Goal: Information Seeking & Learning: Learn about a topic

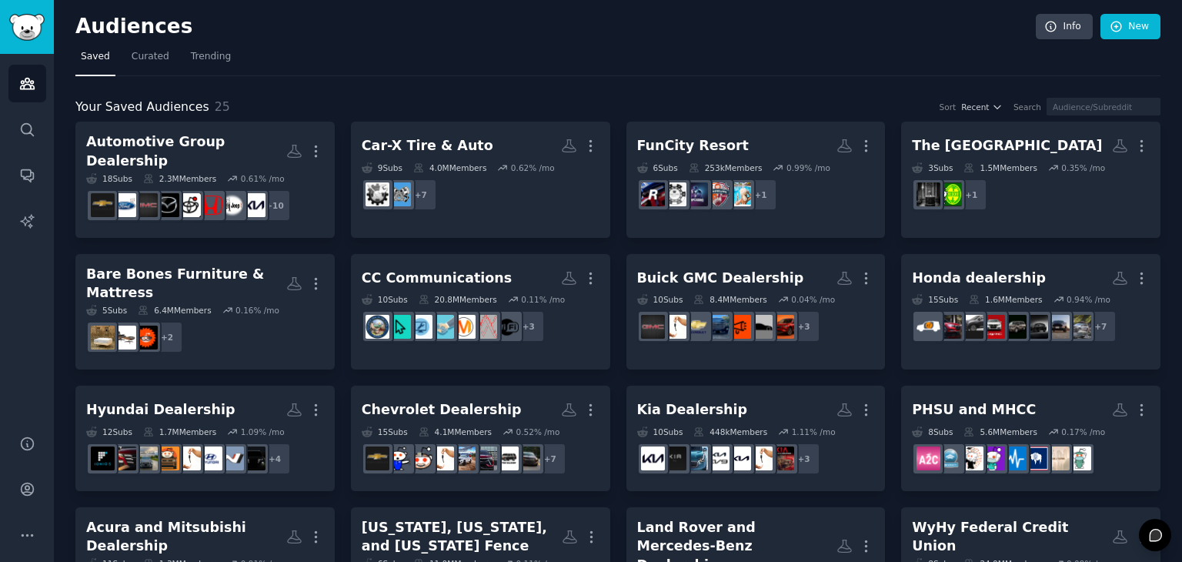
click at [752, 76] on div "Your Saved Audiences 25 Sort Recent Search Automotive Group Dealership More 18 …" at bounding box center [617, 546] width 1085 height 940
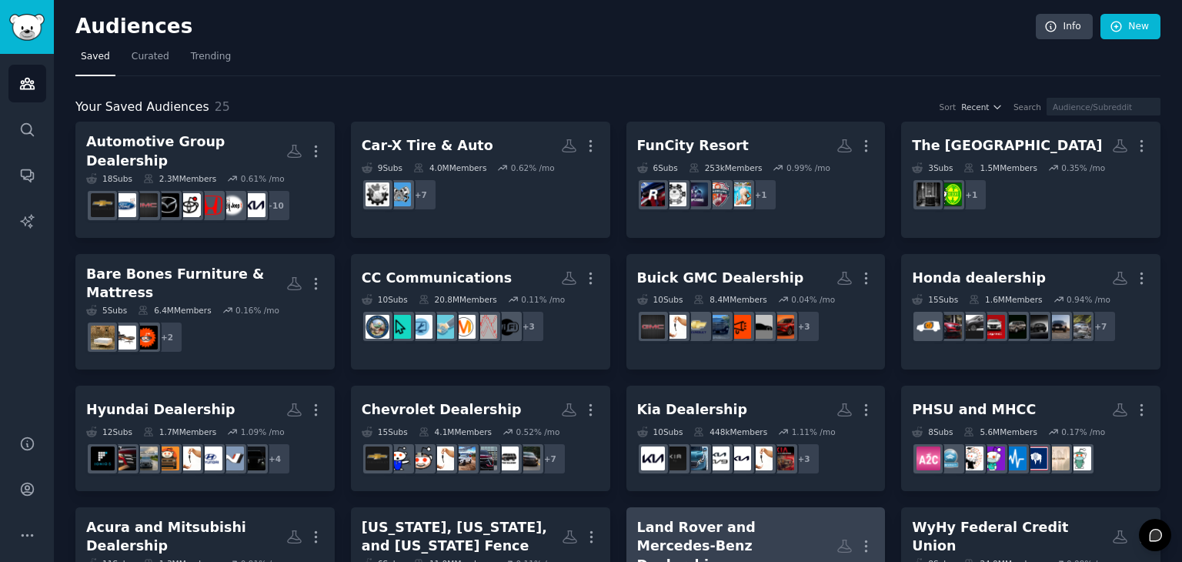
click at [706, 518] on div "Land Rover and Mercedes-Benz Dealership" at bounding box center [737, 546] width 200 height 57
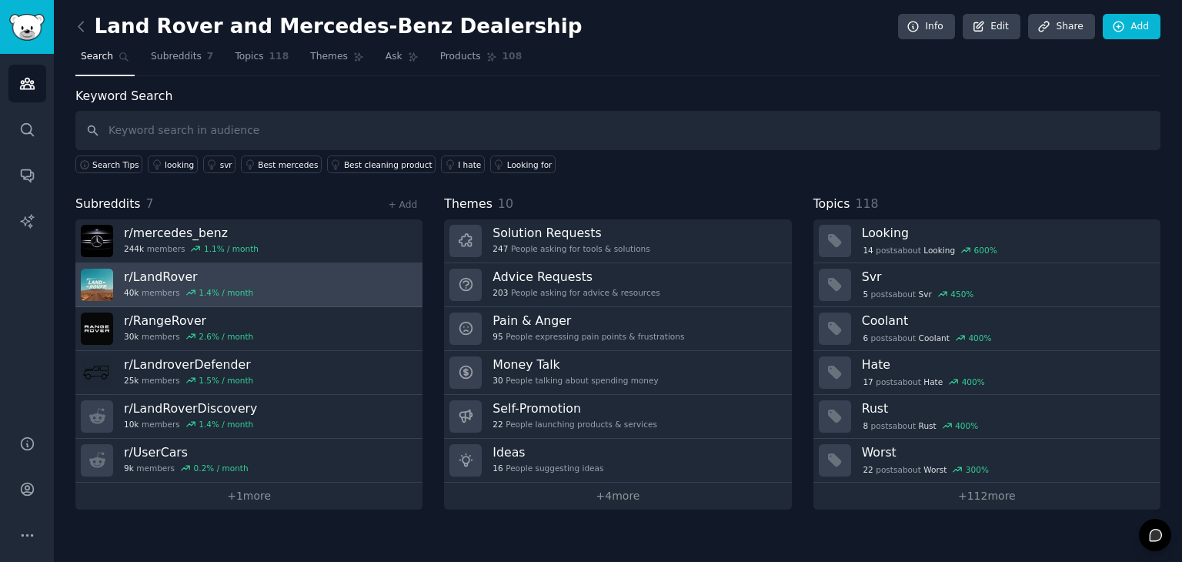
click at [265, 297] on link "r/ LandRover 40k members 1.4 % / month" at bounding box center [248, 285] width 347 height 44
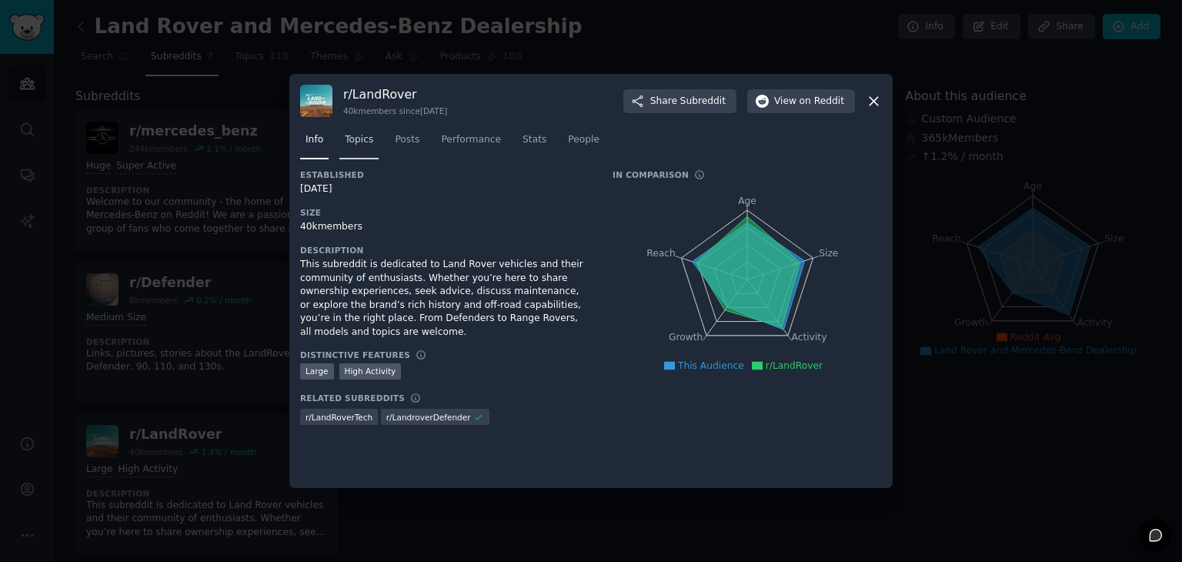
click at [358, 138] on span "Topics" at bounding box center [359, 140] width 28 height 14
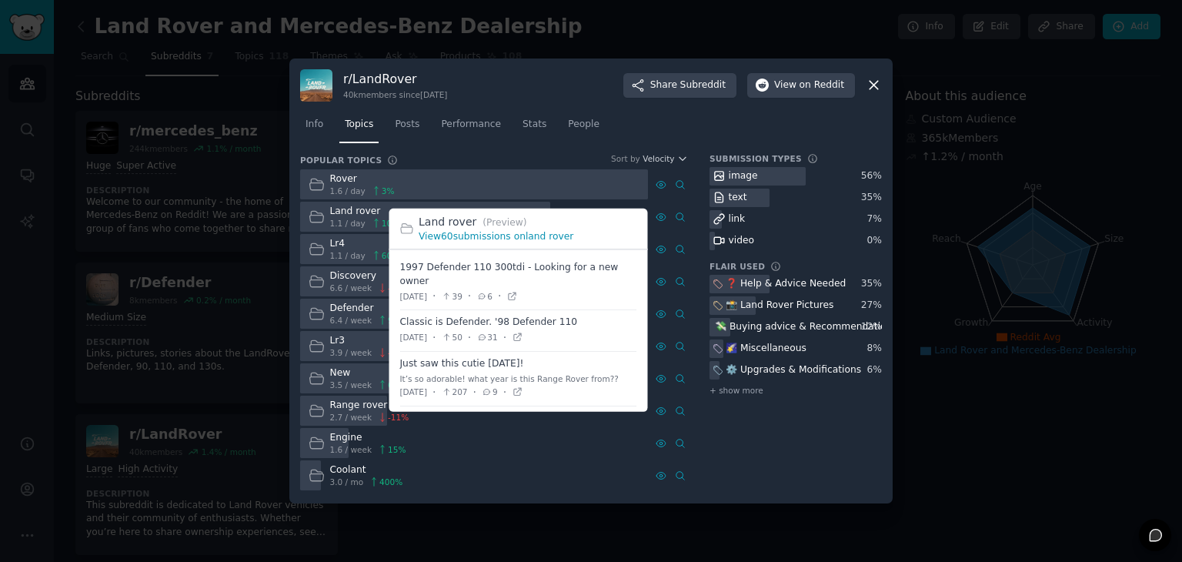
click at [465, 242] on link "View 60 submissions on land rover" at bounding box center [496, 236] width 155 height 11
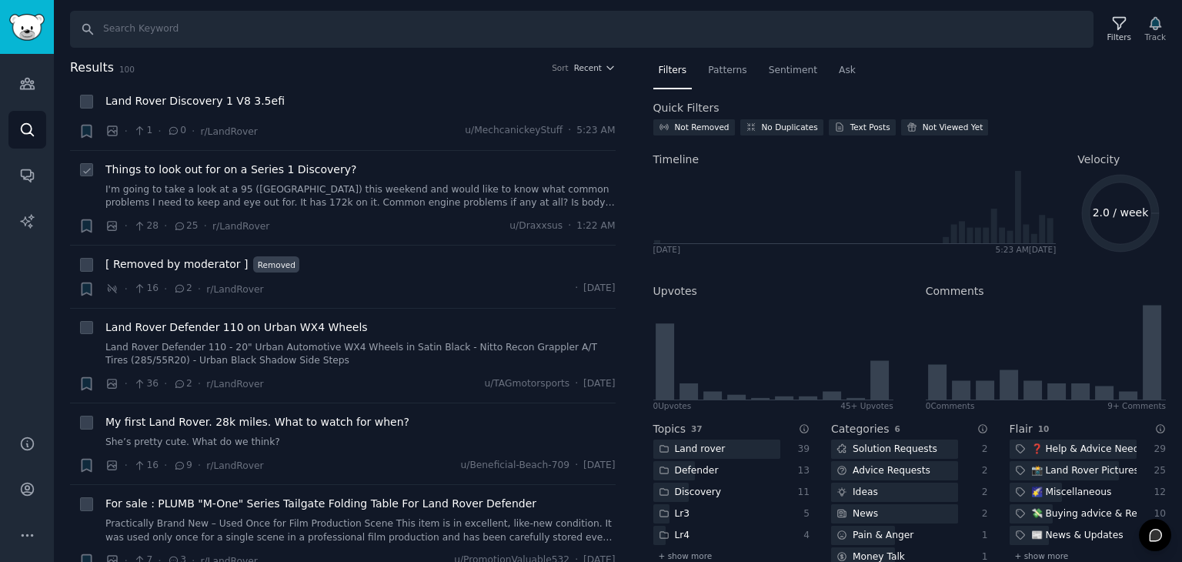
click at [266, 195] on link "I'm going to take a look at a 95 ([GEOGRAPHIC_DATA]) this weekend and would lik…" at bounding box center [360, 196] width 510 height 27
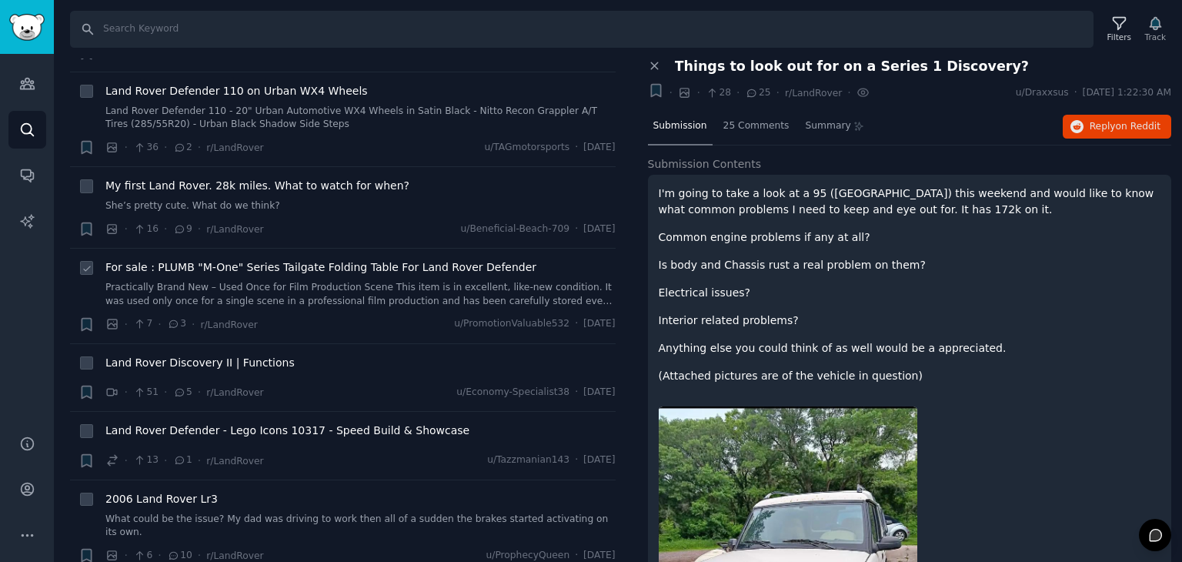
scroll to position [231, 0]
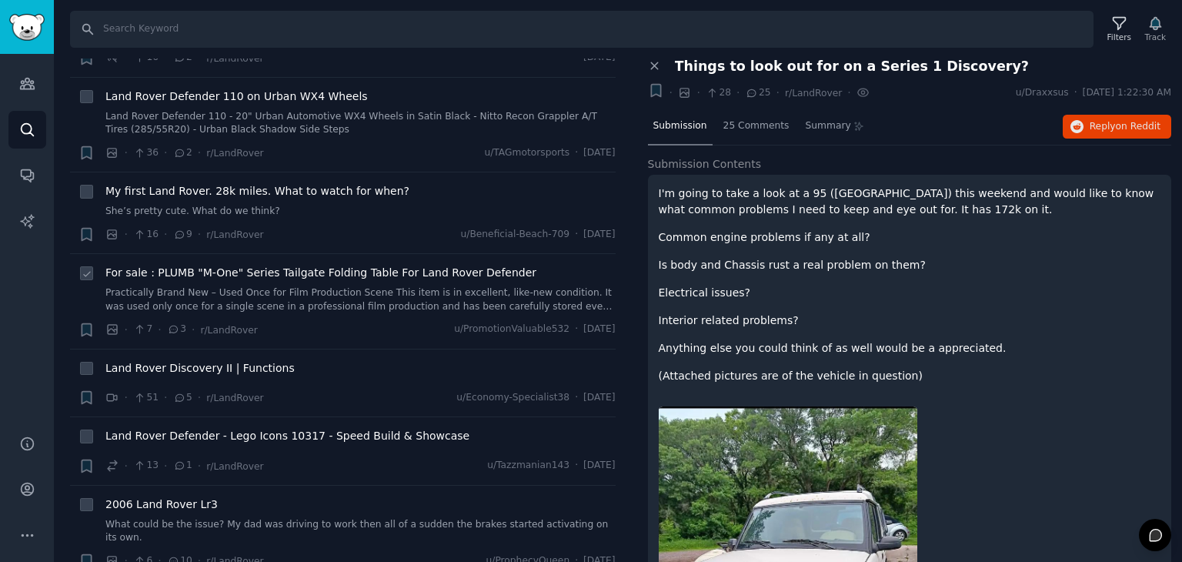
click at [251, 214] on link "She’s pretty cute. What do we think?" at bounding box center [360, 212] width 510 height 14
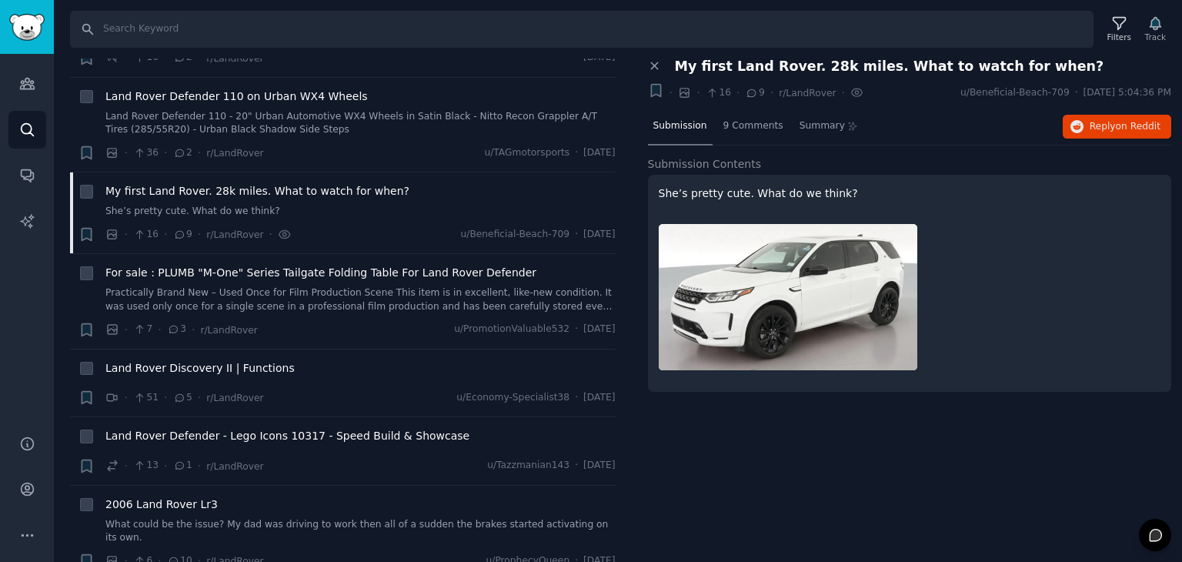
click at [695, 74] on div "Close panel My first Land Rover. 28k miles. What to watch for when? + · · 16 · …" at bounding box center [910, 80] width 524 height 45
click at [733, 125] on span "9 Comments" at bounding box center [753, 126] width 60 height 14
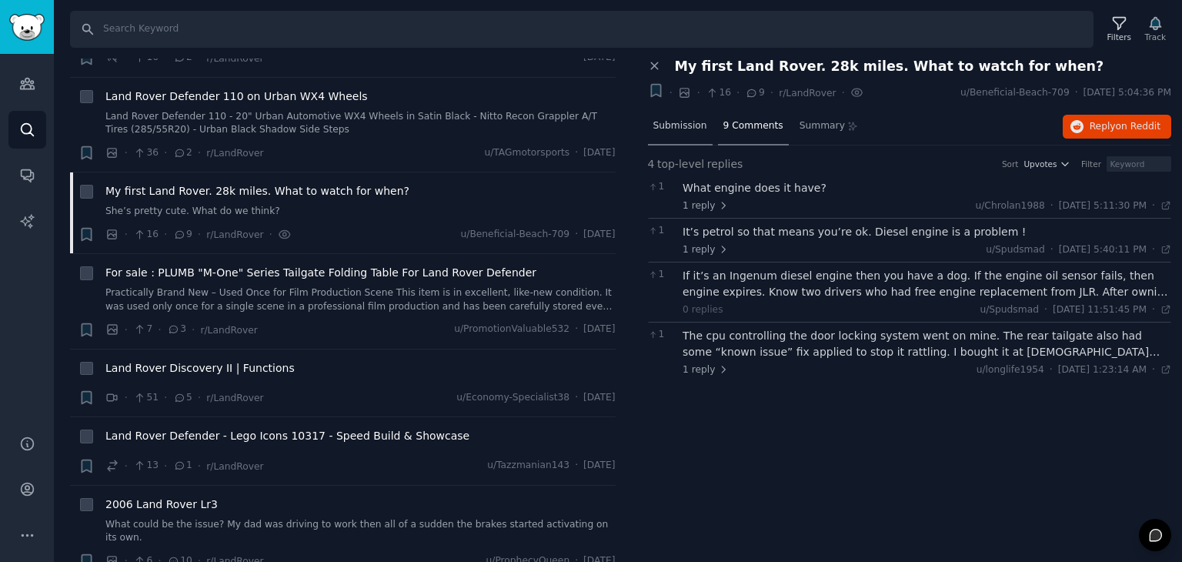
click at [683, 119] on span "Submission" at bounding box center [680, 126] width 54 height 14
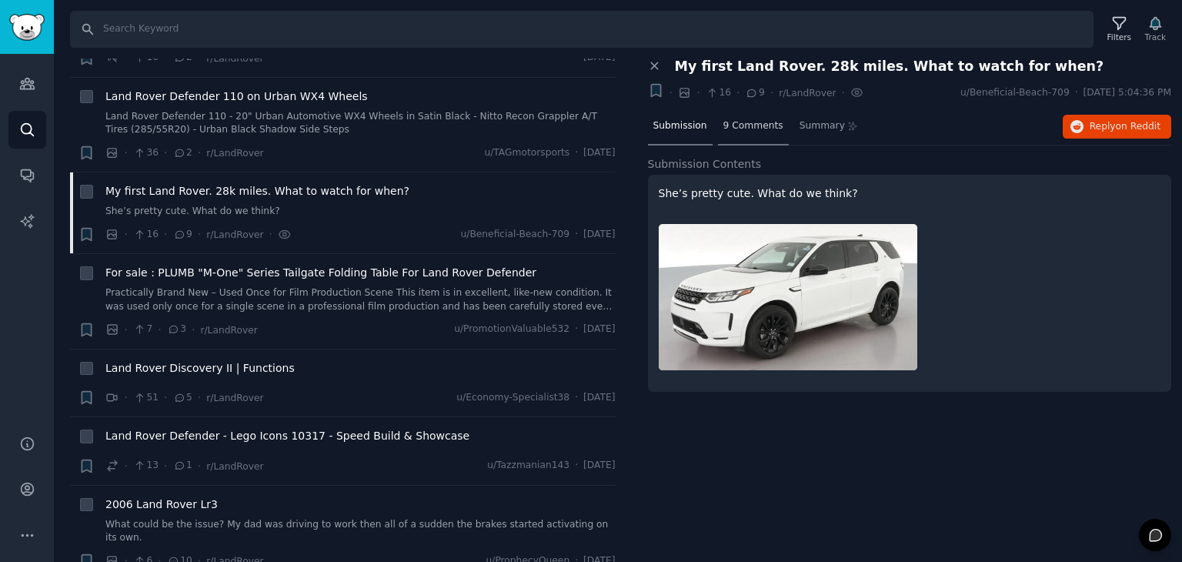
click at [751, 124] on span "9 Comments" at bounding box center [753, 126] width 60 height 14
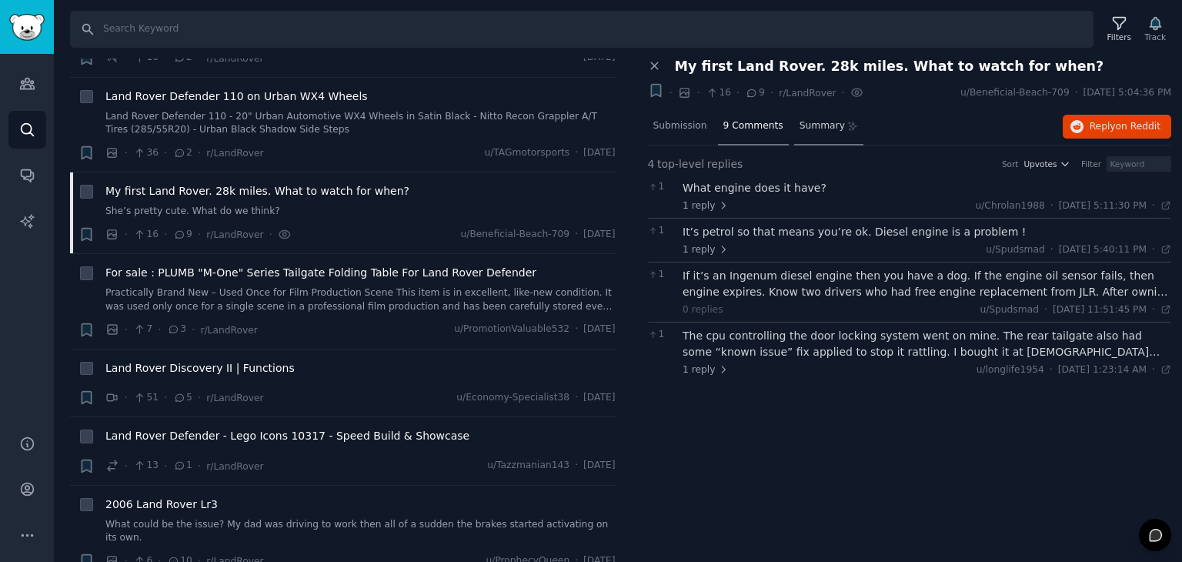
click at [799, 130] on span "Summary" at bounding box center [821, 126] width 45 height 14
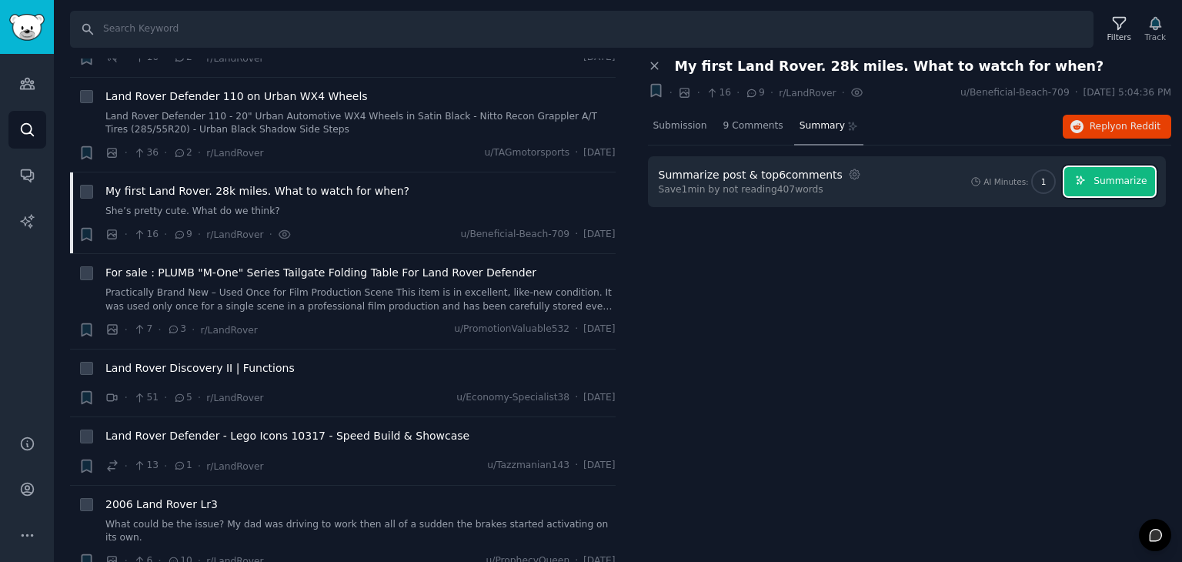
click at [1132, 177] on span "Summarize" at bounding box center [1119, 182] width 53 height 14
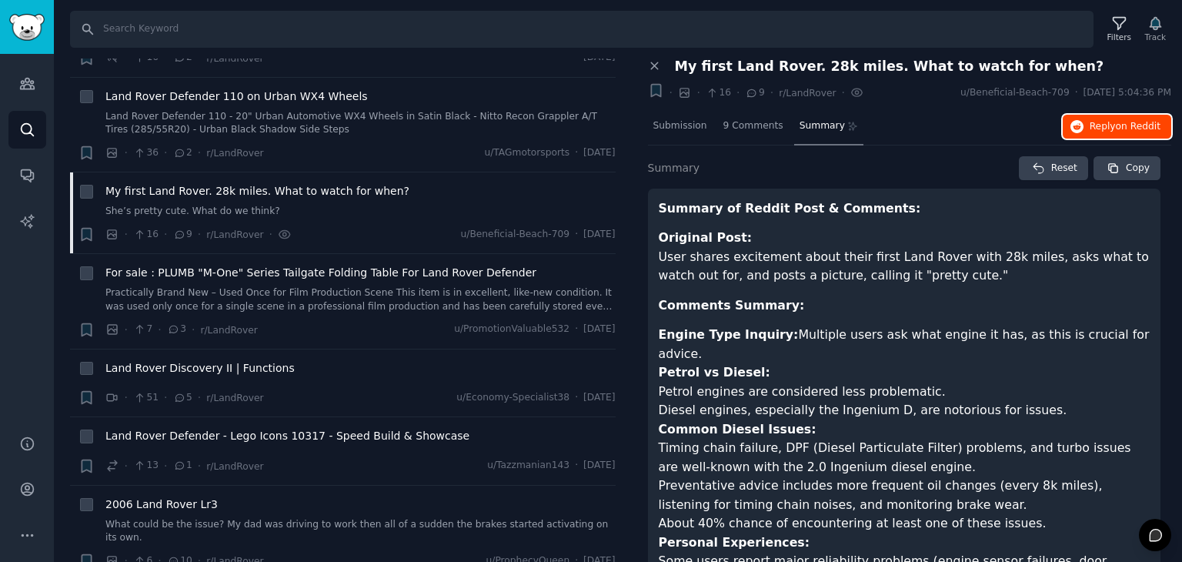
click at [1085, 127] on button "Reply on Reddit" at bounding box center [1116, 127] width 108 height 25
click at [1117, 166] on icon "button" at bounding box center [1113, 169] width 14 height 14
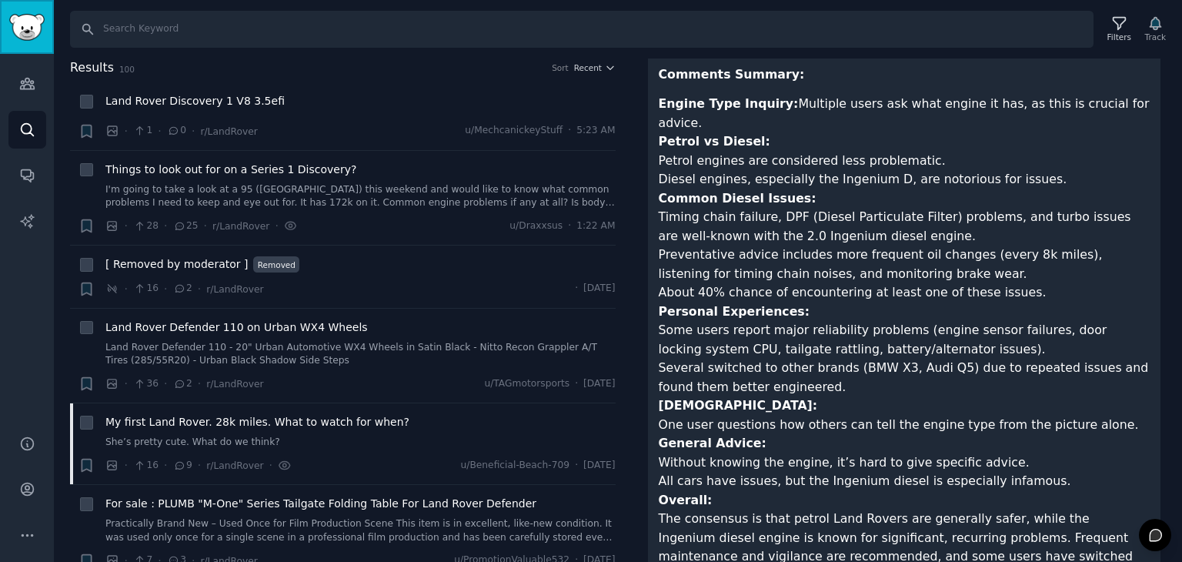
click at [37, 18] on img "Sidebar" at bounding box center [26, 27] width 35 height 27
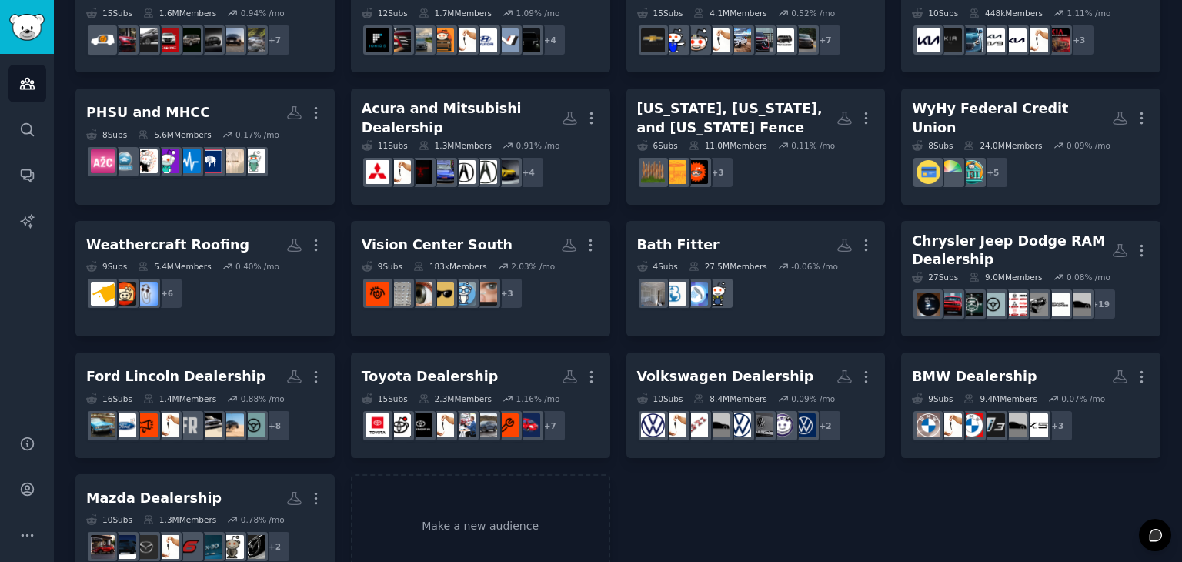
scroll to position [445, 0]
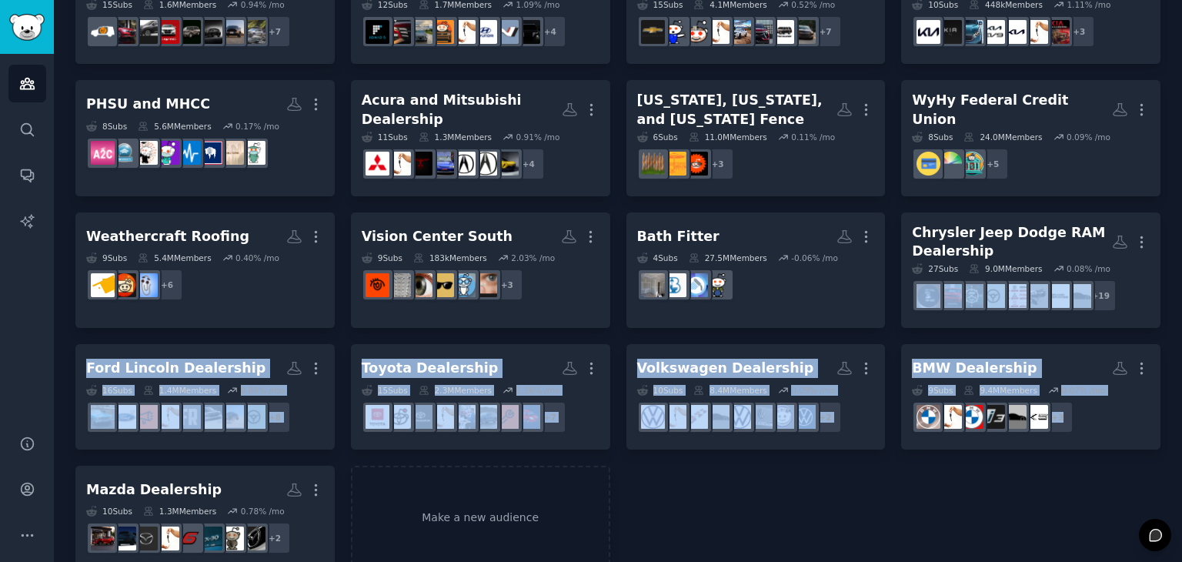
drag, startPoint x: 1177, startPoint y: 382, endPoint x: 1183, endPoint y: 295, distance: 87.9
click at [1181, 295] on html "Audiences Search Conversations AI Reports Help Account More Audiences Info New …" at bounding box center [591, 281] width 1182 height 562
click at [1099, 479] on div "Land Rover and Mercedes-Benz Dealership More 7 Sub s 365k Members 1.22 % /mo + …" at bounding box center [617, 123] width 1085 height 894
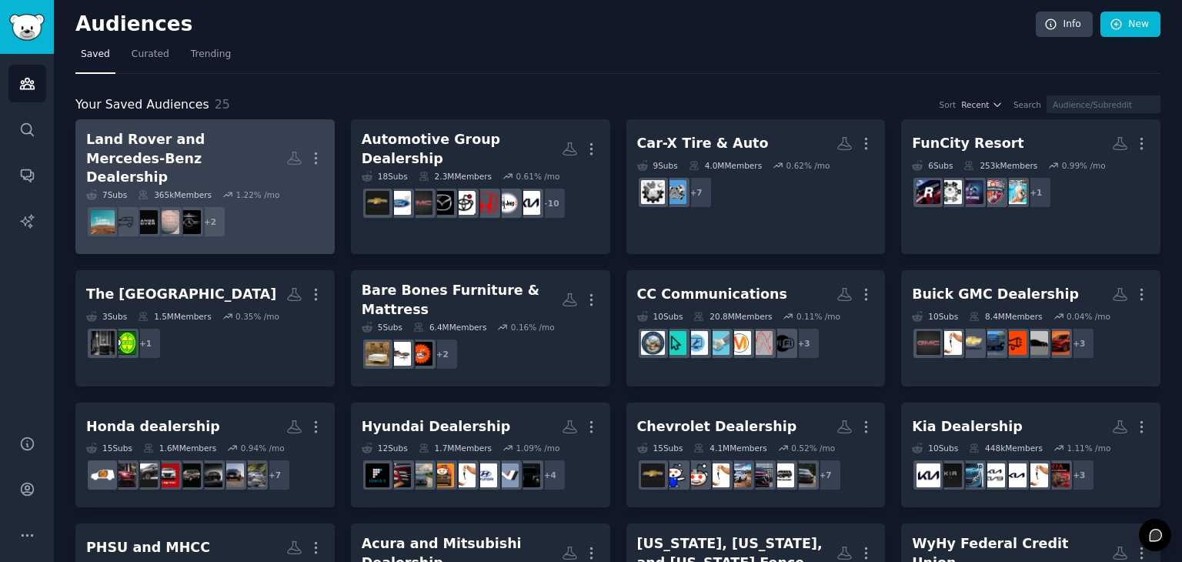
scroll to position [0, 0]
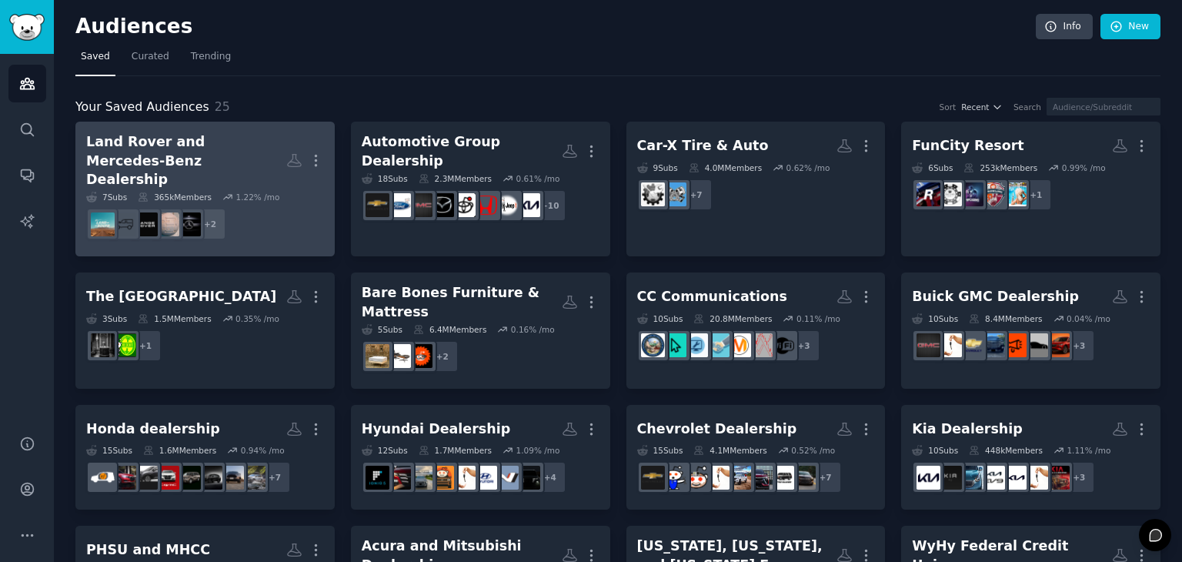
click at [273, 202] on dd "+ 2" at bounding box center [205, 223] width 238 height 43
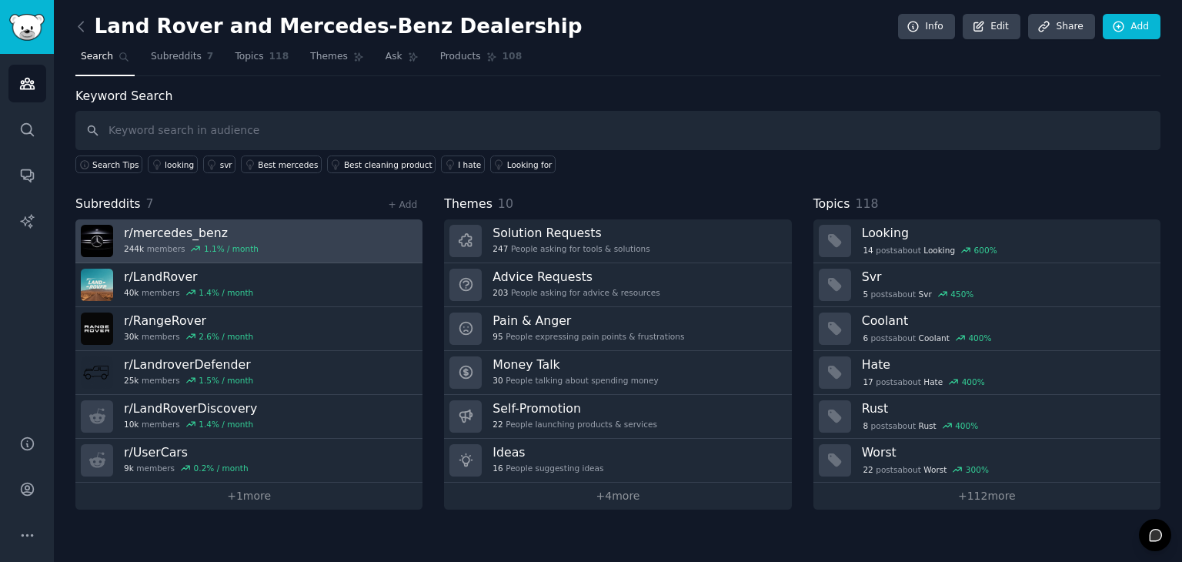
click at [271, 256] on link "r/ mercedes_benz 244k members 1.1 % / month" at bounding box center [248, 241] width 347 height 44
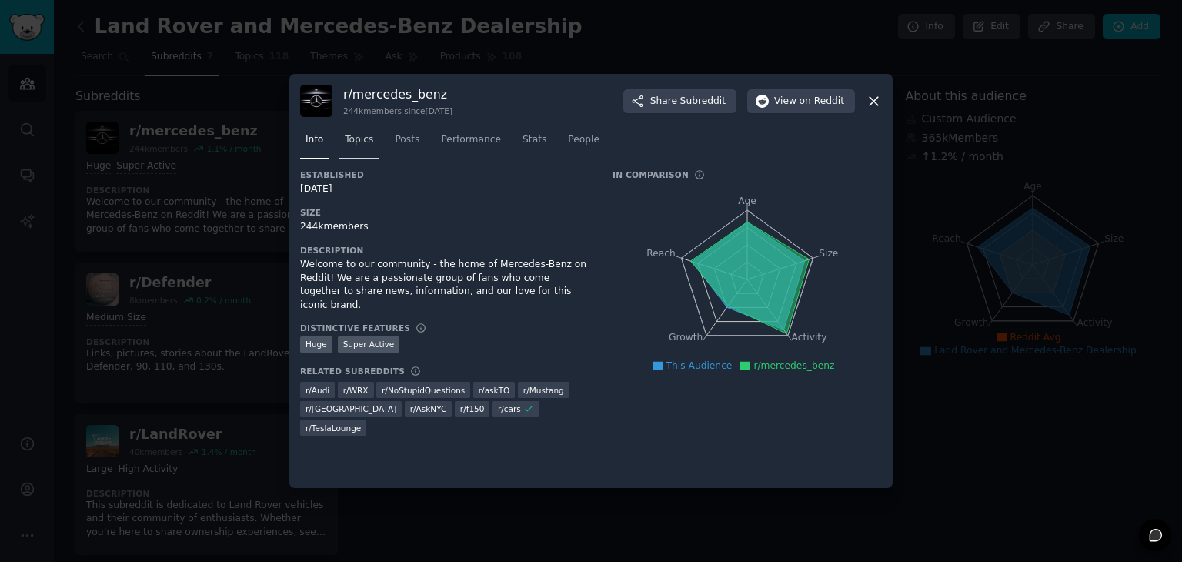
click at [371, 150] on link "Topics" at bounding box center [358, 144] width 39 height 32
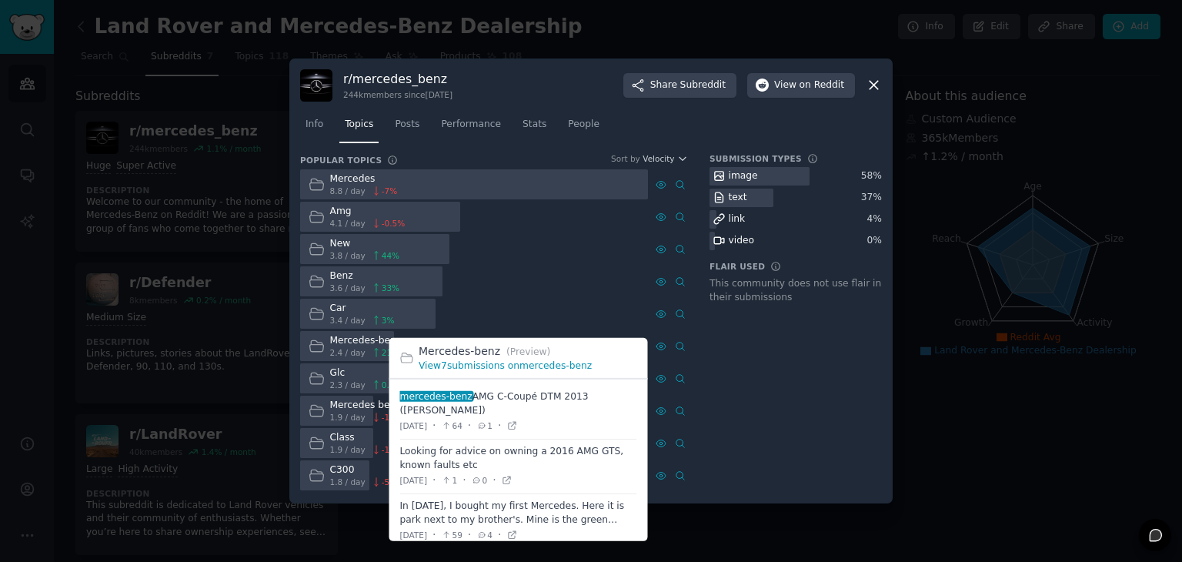
click at [539, 364] on link "View 7 submissions on mercedes-benz" at bounding box center [505, 365] width 173 height 11
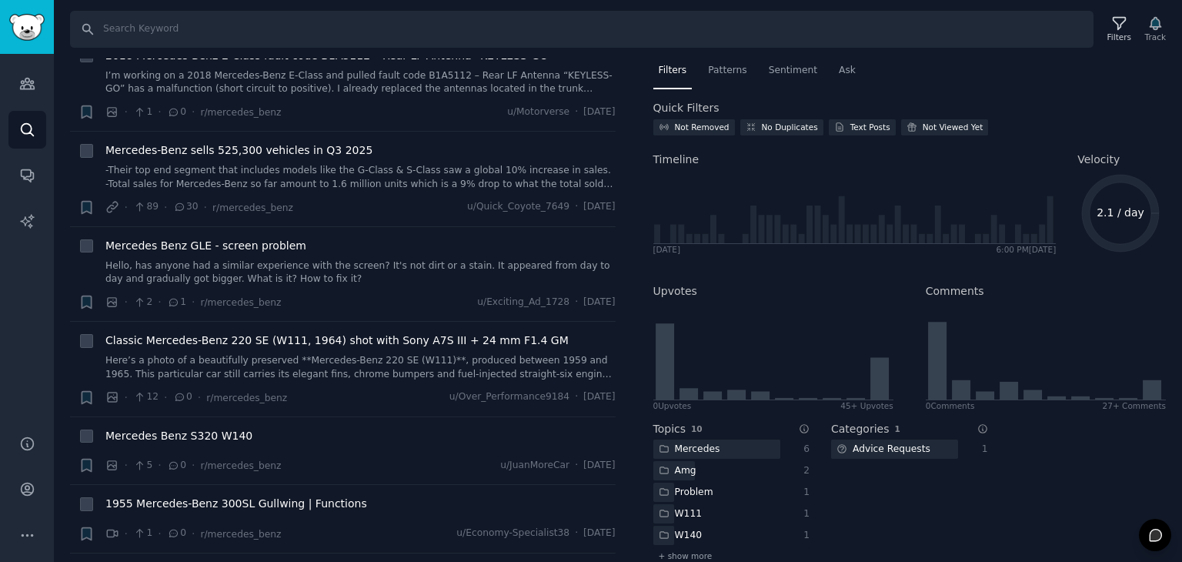
scroll to position [539, 0]
click at [358, 190] on div "Mercedes-Benz sells 525,300 vehicles in Q3 2025 -Their top end segment that inc…" at bounding box center [360, 178] width 510 height 73
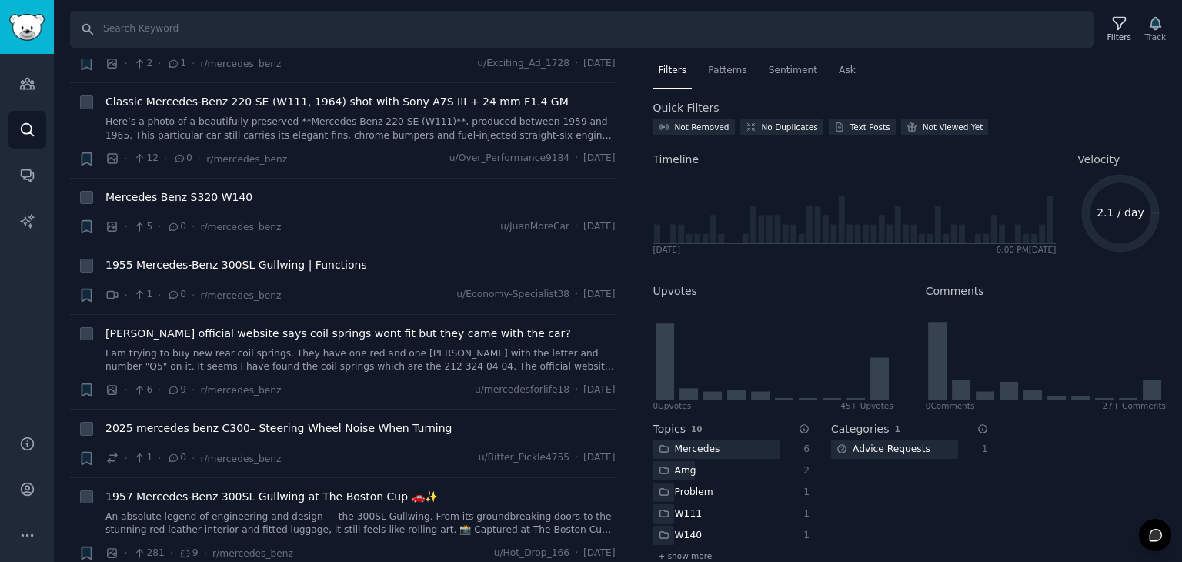
scroll to position [769, 0]
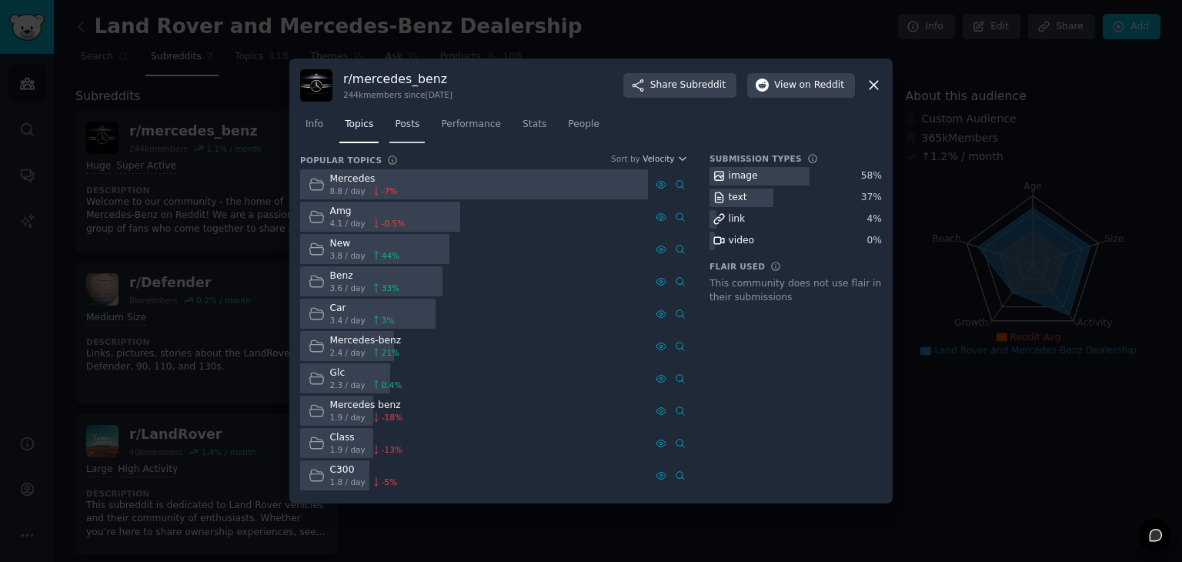
click at [409, 134] on link "Posts" at bounding box center [406, 128] width 35 height 32
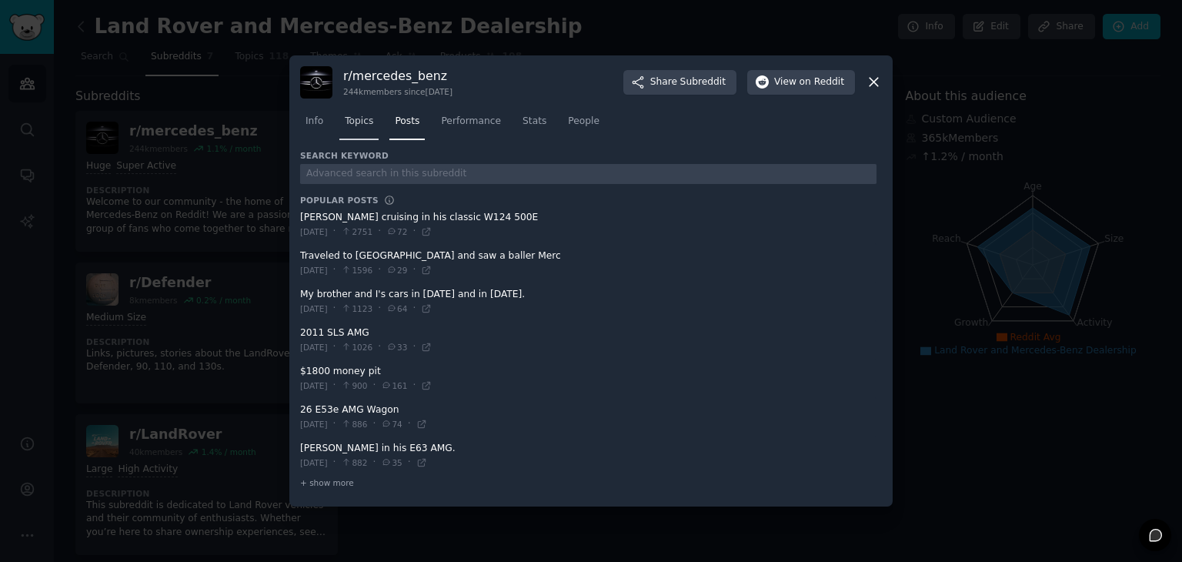
click at [366, 122] on span "Topics" at bounding box center [359, 122] width 28 height 14
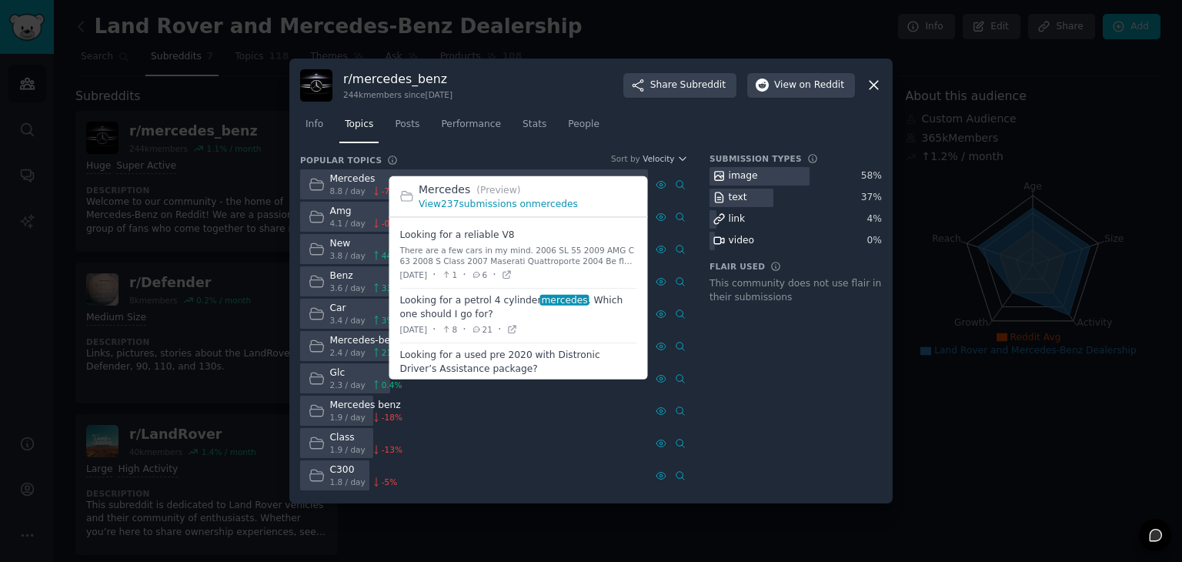
click at [486, 202] on link "View 237 submissions on mercedes" at bounding box center [498, 203] width 159 height 11
